Goal: Task Accomplishment & Management: Manage account settings

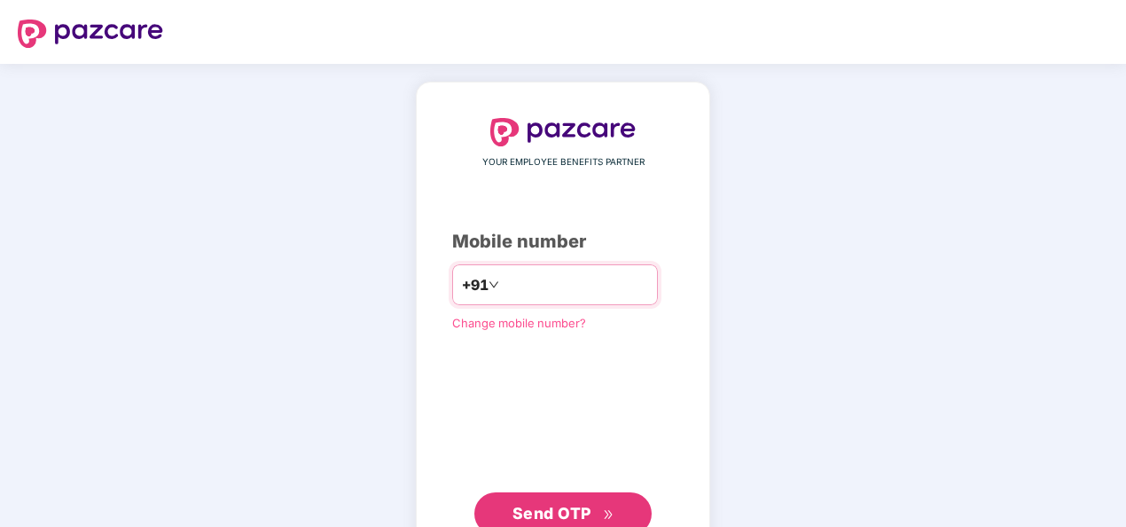
click at [562, 293] on input "number" at bounding box center [575, 284] width 145 height 28
click at [564, 282] on input "number" at bounding box center [575, 284] width 145 height 28
type input "**********"
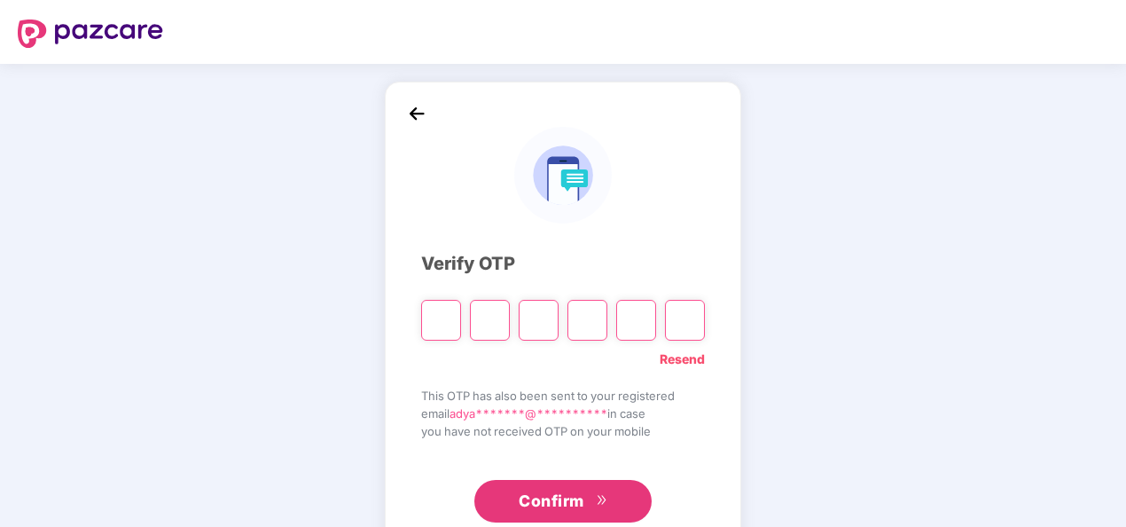
paste input "*"
type input "*"
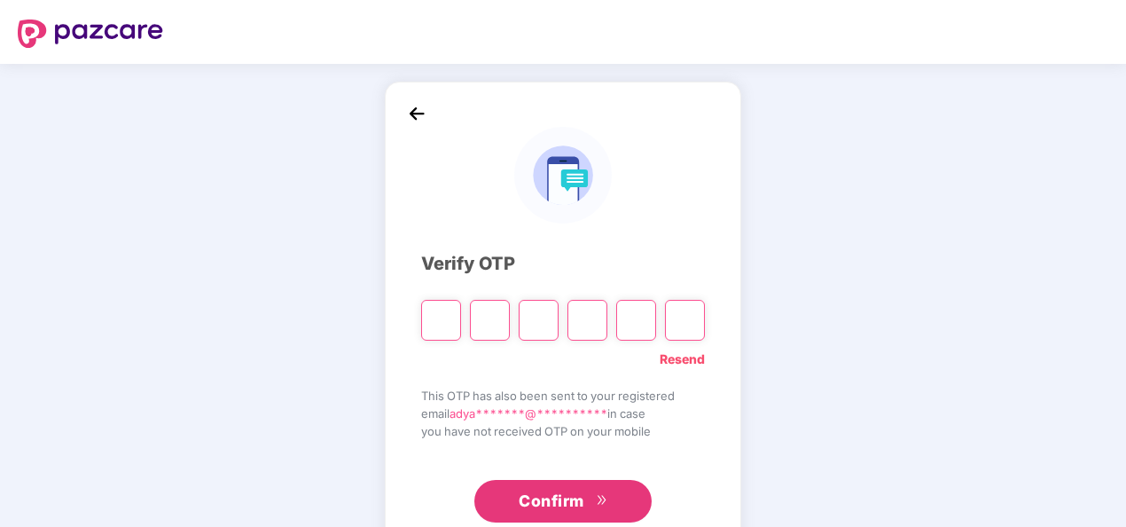
type input "*"
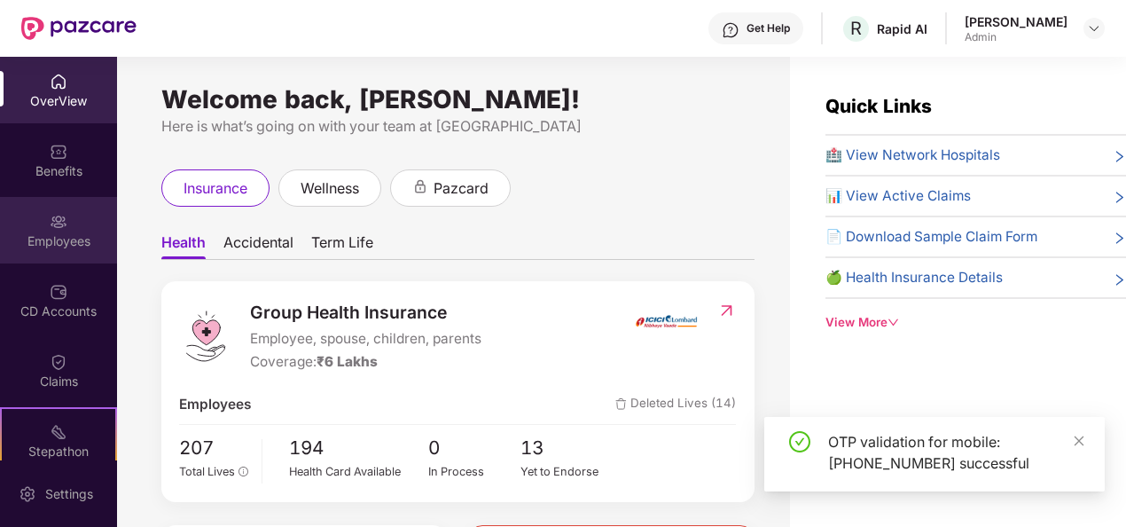
click at [85, 232] on div "Employees" at bounding box center [58, 241] width 117 height 18
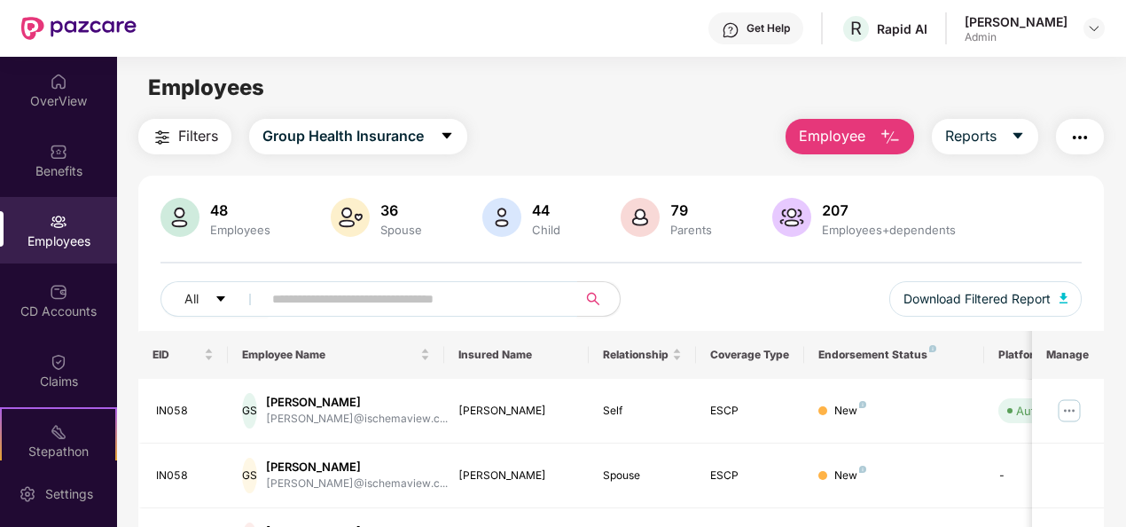
click at [479, 307] on input "text" at bounding box center [412, 299] width 281 height 27
type input "*****"
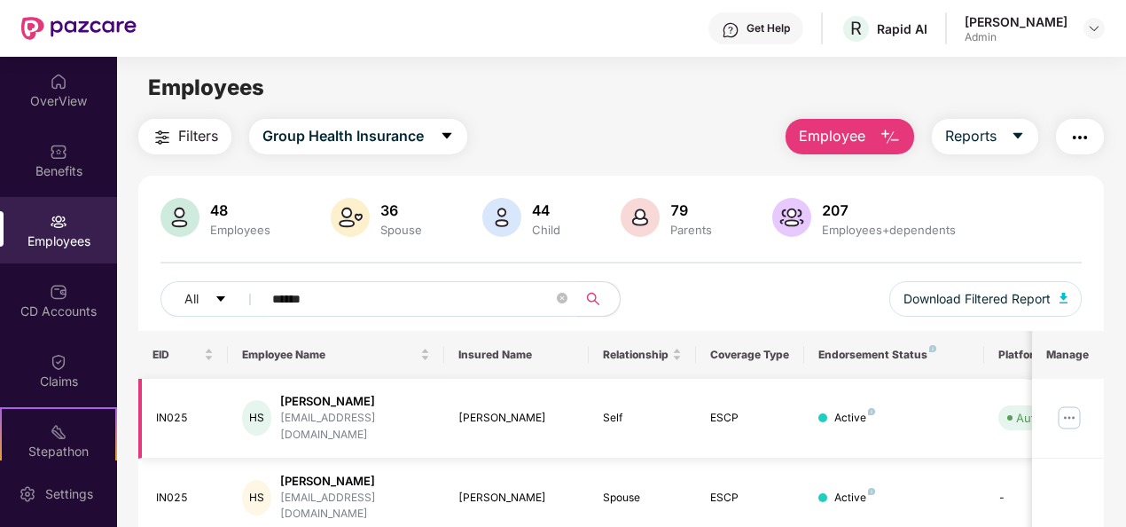
click at [1078, 411] on img at bounding box center [1069, 417] width 28 height 28
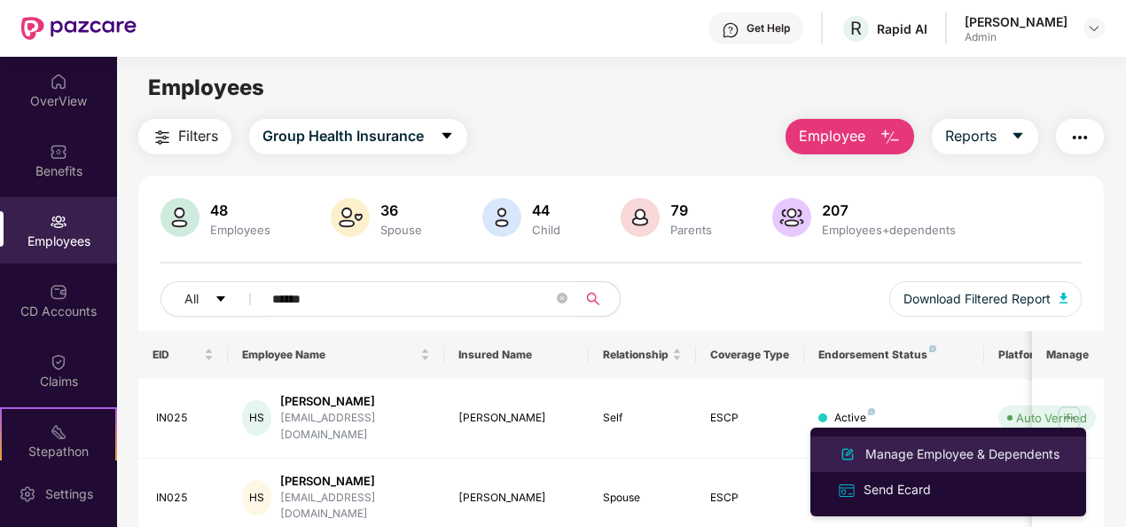
click at [1009, 448] on div "Manage Employee & Dependents" at bounding box center [962, 454] width 201 height 20
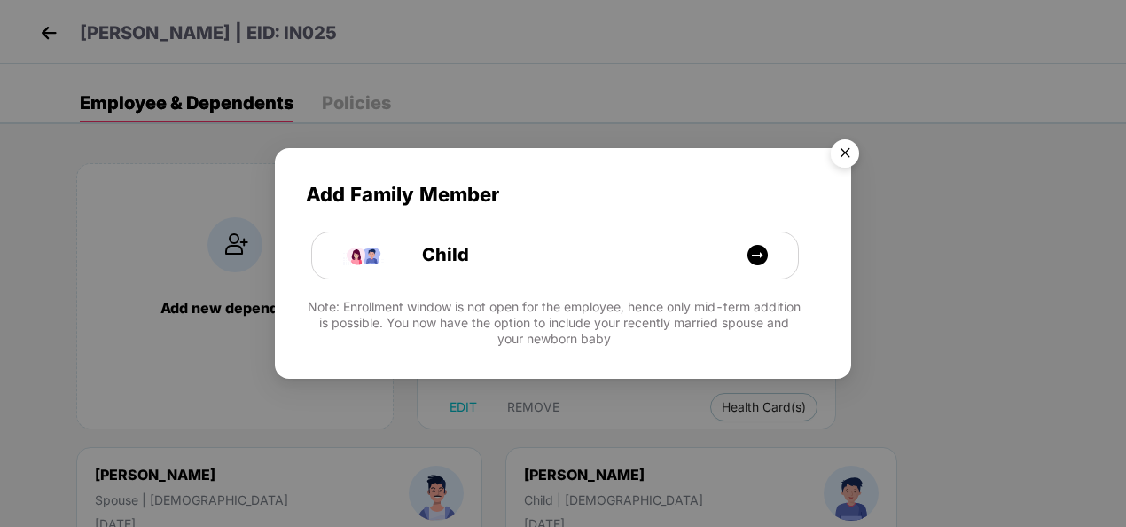
click at [841, 156] on img "Close" at bounding box center [845, 156] width 50 height 50
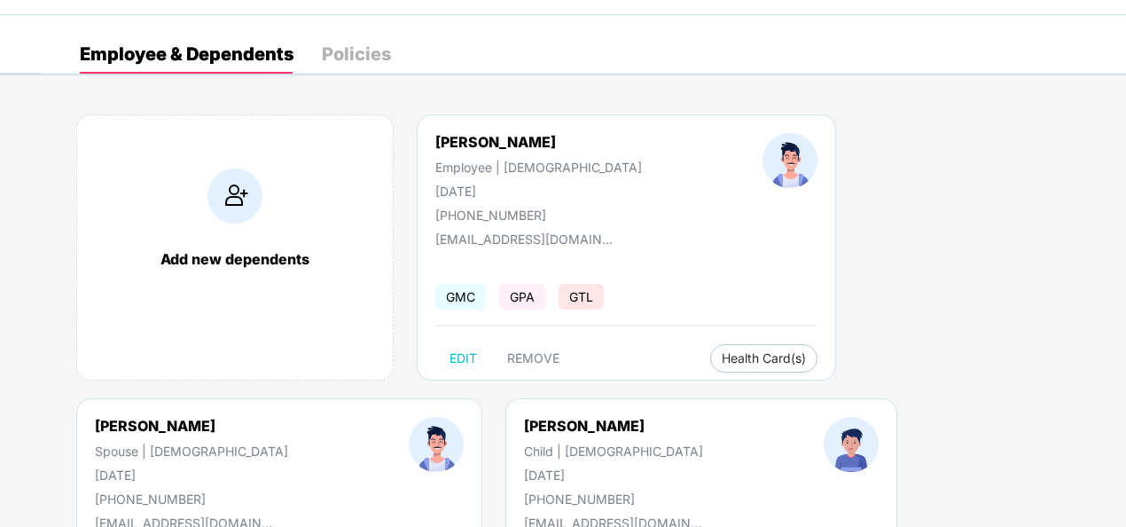
scroll to position [89, 0]
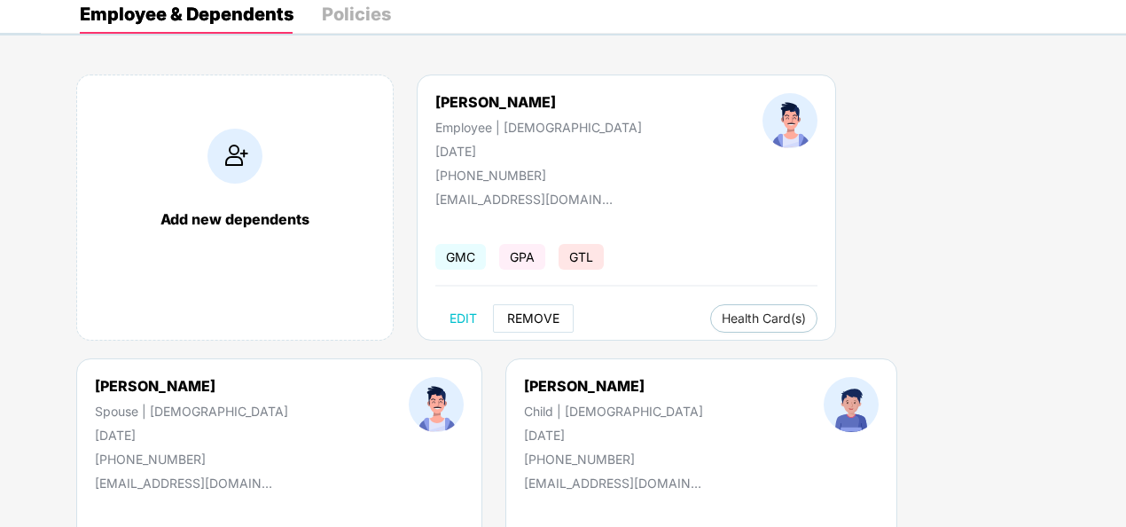
click at [553, 317] on span "REMOVE" at bounding box center [533, 318] width 52 height 14
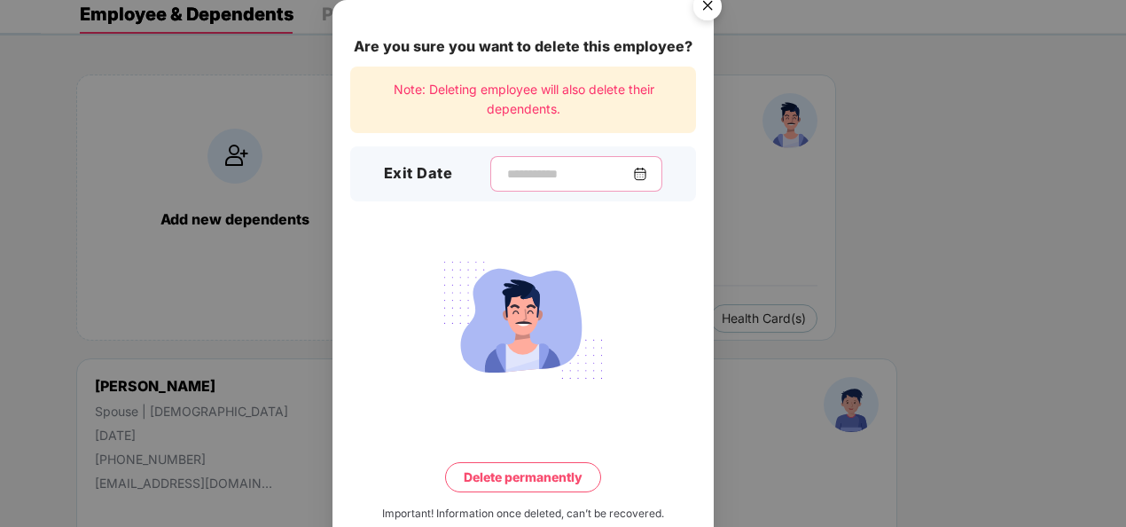
click at [560, 174] on input at bounding box center [569, 174] width 128 height 19
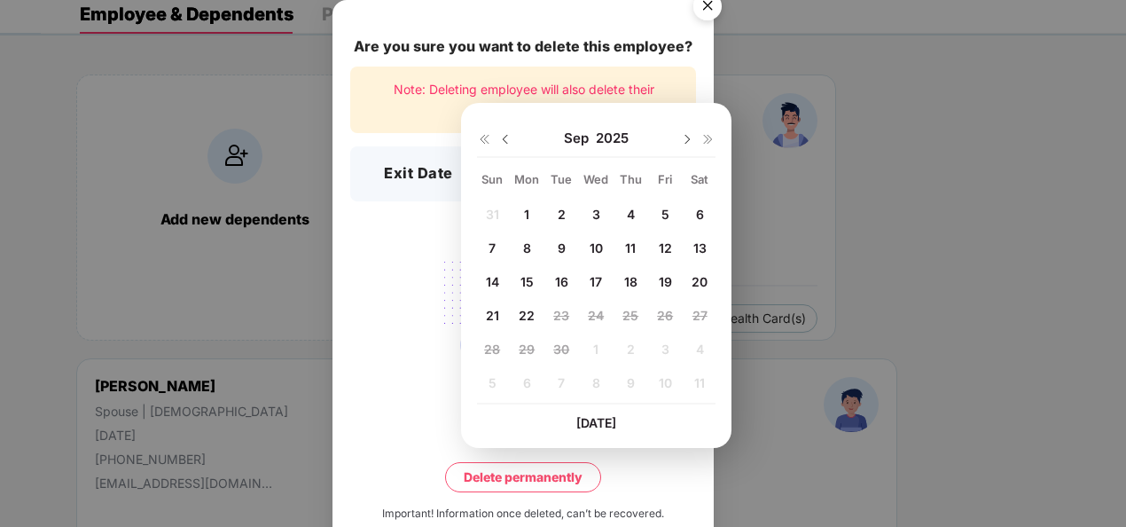
click at [507, 144] on img at bounding box center [505, 139] width 14 height 14
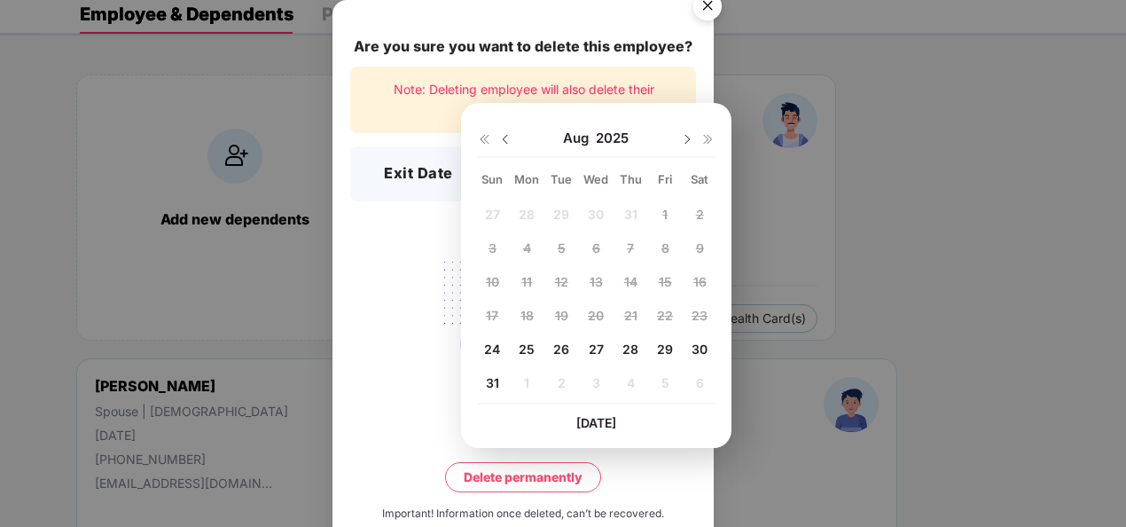
click at [665, 353] on span "29" at bounding box center [665, 348] width 16 height 15
type input "**********"
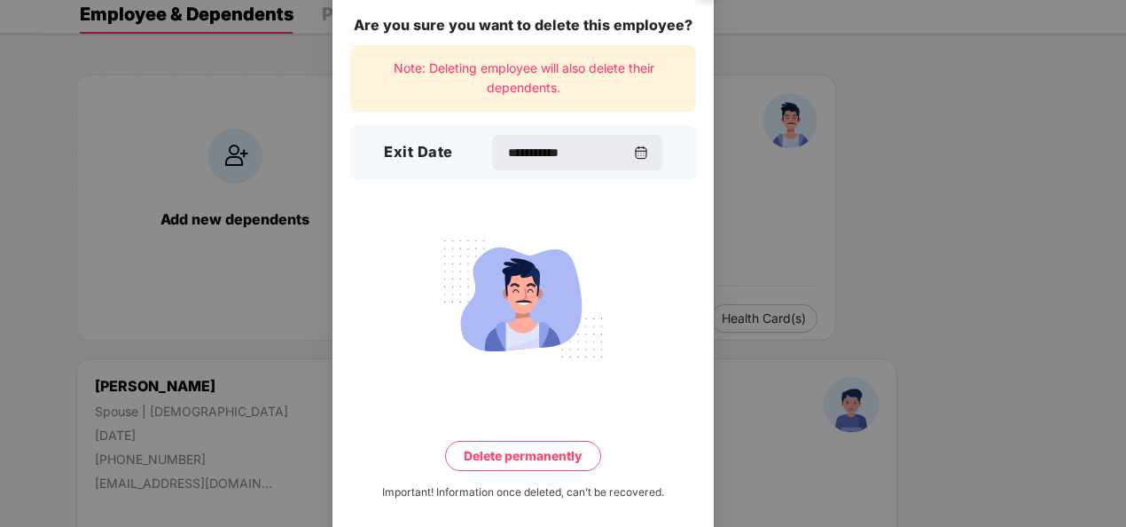
scroll to position [39, 0]
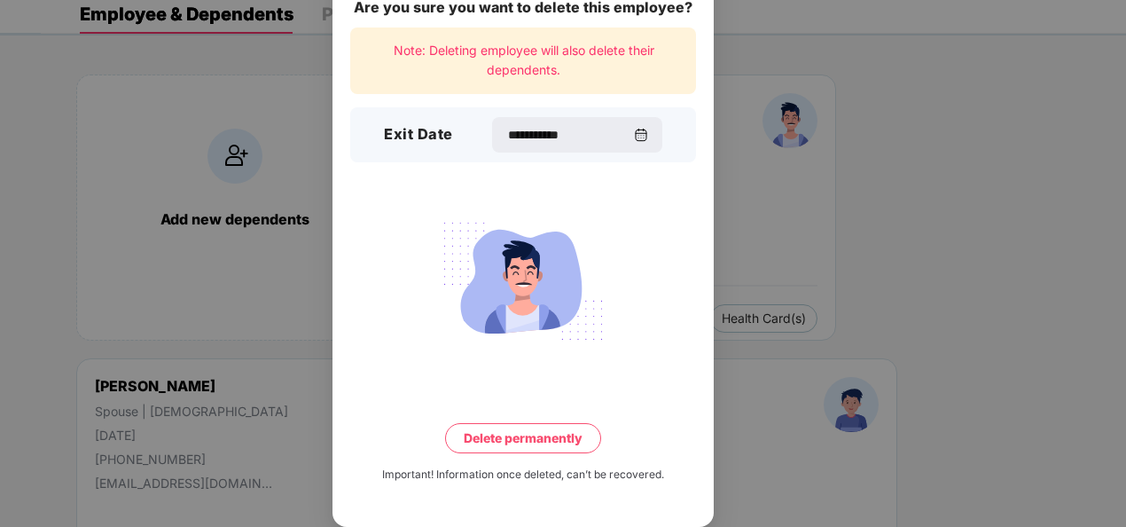
click at [553, 445] on button "Delete permanently" at bounding box center [523, 438] width 156 height 30
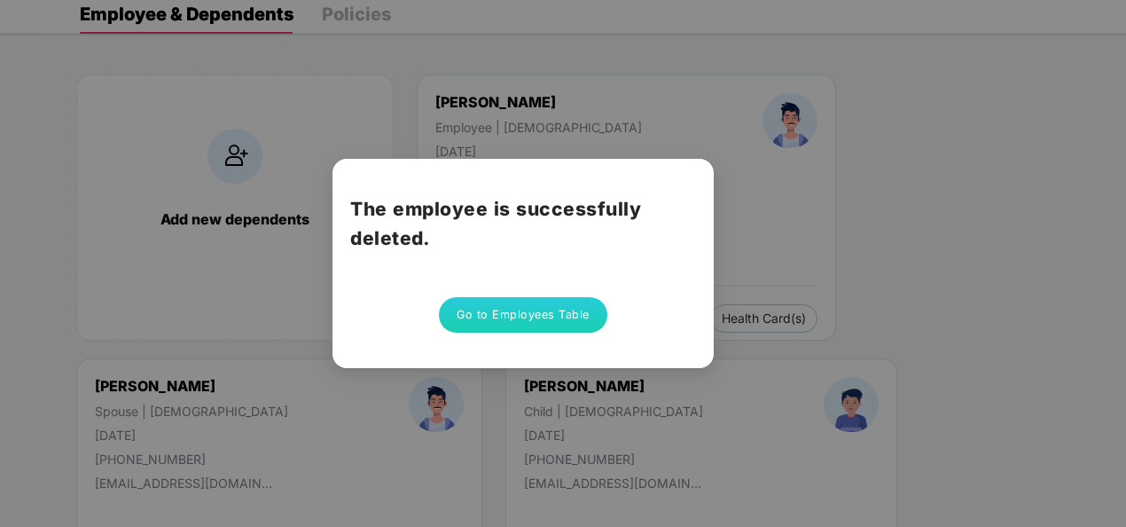
click at [509, 325] on button "Go to Employees Table" at bounding box center [523, 314] width 168 height 35
